Goal: Information Seeking & Learning: Learn about a topic

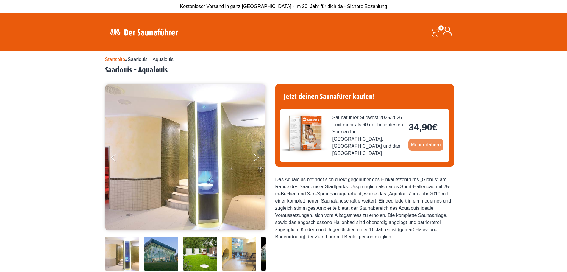
click at [421, 141] on link "Mehr erfahren" at bounding box center [426, 145] width 35 height 12
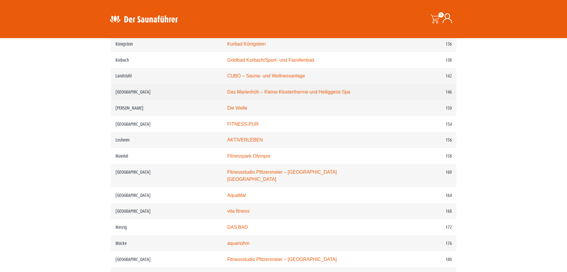
scroll to position [834, 0]
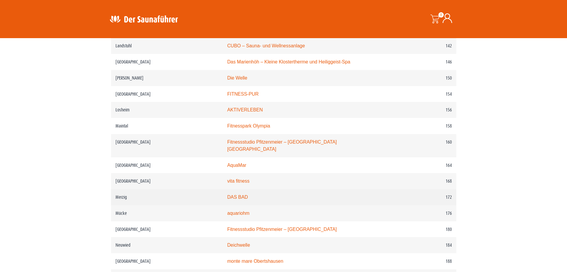
click at [240, 194] on link "DAS BAD" at bounding box center [237, 196] width 21 height 5
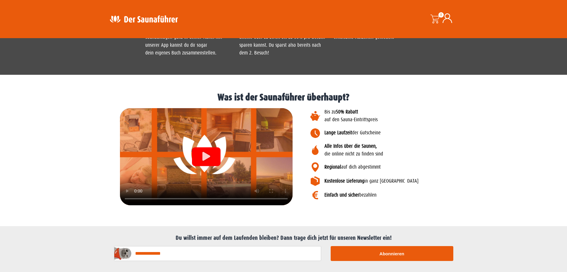
scroll to position [625, 0]
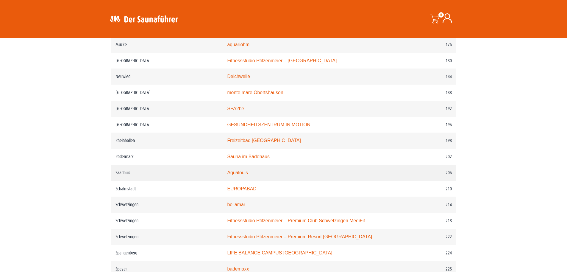
scroll to position [1013, 0]
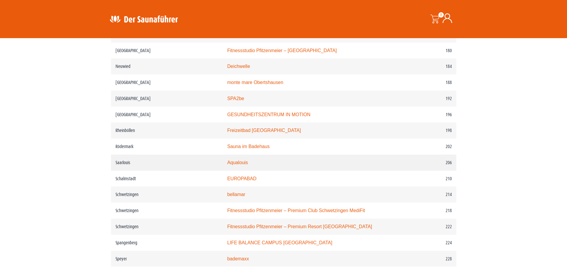
click at [237, 162] on link "Aqualouis" at bounding box center [237, 162] width 21 height 5
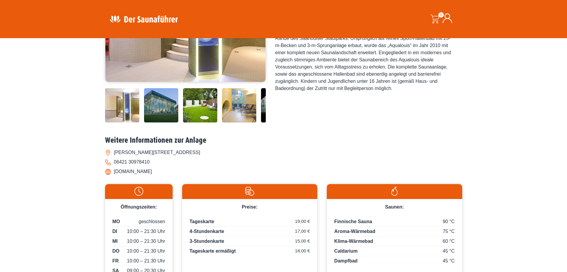
scroll to position [31, 0]
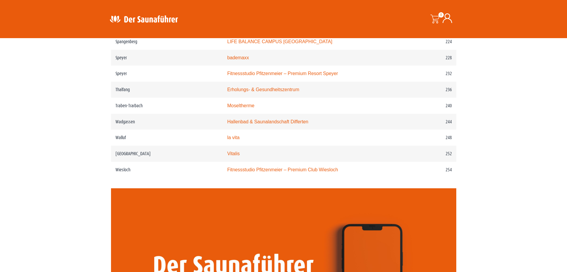
scroll to position [1221, 0]
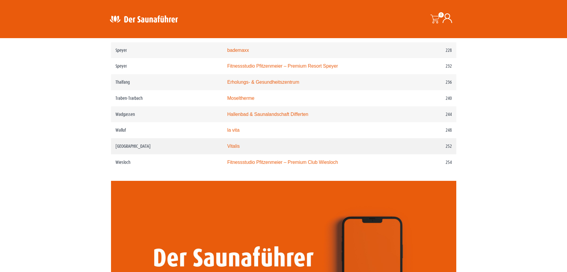
click at [238, 149] on link "Vitalis" at bounding box center [233, 146] width 13 height 5
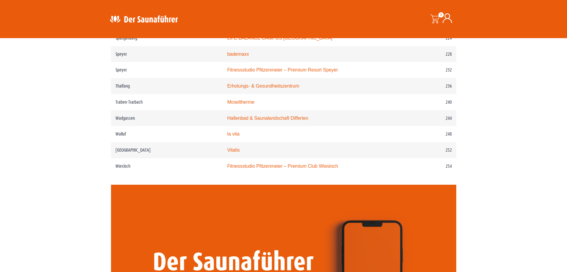
scroll to position [1221, 0]
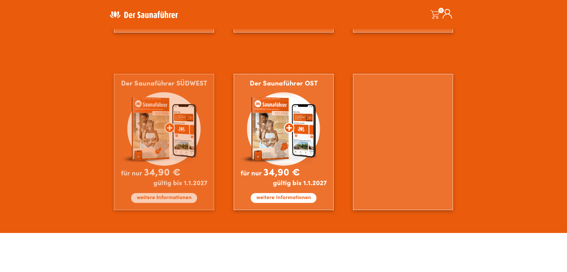
scroll to position [506, 0]
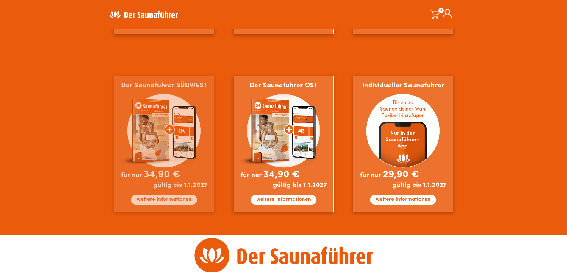
click at [161, 123] on img at bounding box center [164, 144] width 100 height 136
